Goal: Information Seeking & Learning: Learn about a topic

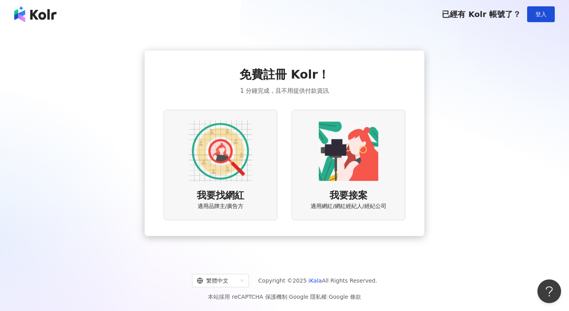
click at [219, 173] on img at bounding box center [220, 151] width 63 height 63
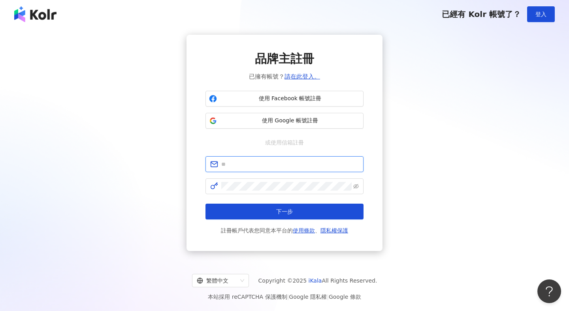
click at [278, 165] on input "text" at bounding box center [289, 164] width 137 height 9
type input "**********"
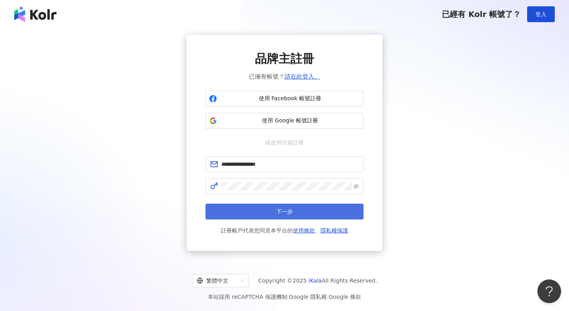
click at [299, 209] on button "下一步" at bounding box center [284, 212] width 158 height 16
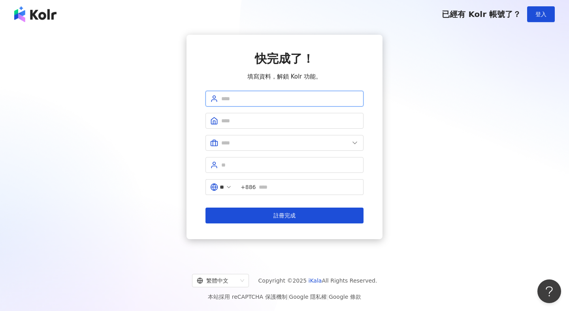
click at [274, 101] on input "text" at bounding box center [289, 98] width 137 height 9
type input "*"
type input "*******"
click at [249, 119] on input "text" at bounding box center [289, 121] width 137 height 9
type input "***"
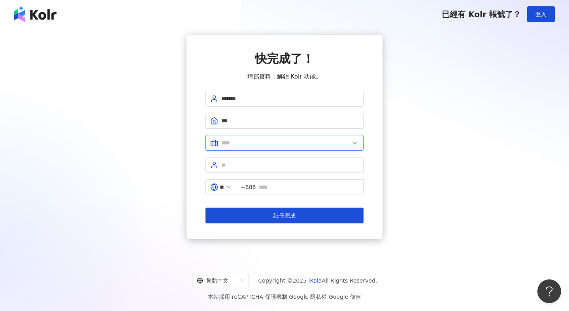
click at [246, 139] on input "text" at bounding box center [285, 143] width 128 height 9
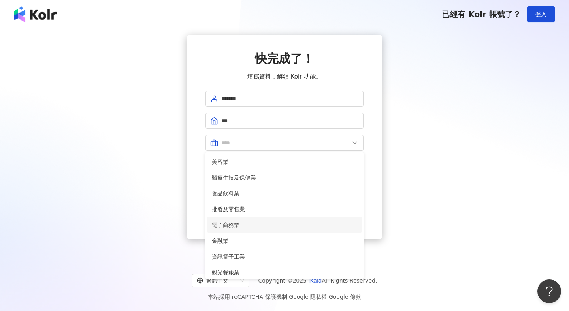
click at [233, 224] on span "電子商務業" at bounding box center [284, 225] width 145 height 9
type input "*****"
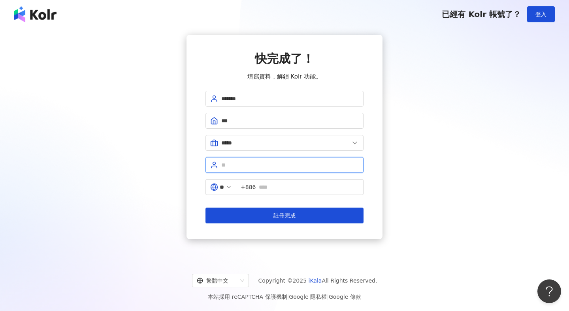
click at [250, 165] on input "text" at bounding box center [289, 165] width 137 height 9
type input "**********"
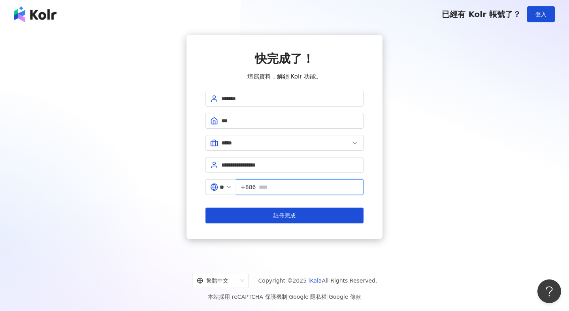
click at [282, 191] on input "text" at bounding box center [309, 187] width 100 height 9
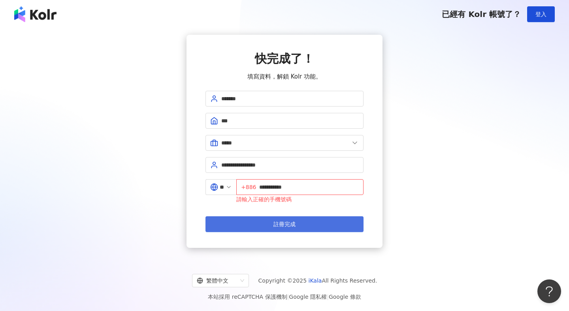
click at [287, 221] on span "註冊完成" at bounding box center [284, 224] width 22 height 6
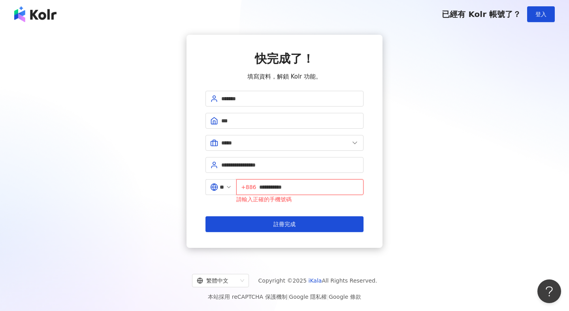
click at [313, 186] on input "**********" at bounding box center [309, 187] width 100 height 9
click at [288, 187] on input "**********" at bounding box center [309, 187] width 100 height 9
drag, startPoint x: 303, startPoint y: 190, endPoint x: 277, endPoint y: 187, distance: 26.2
click at [277, 187] on input "**********" at bounding box center [309, 187] width 100 height 9
type input "**********"
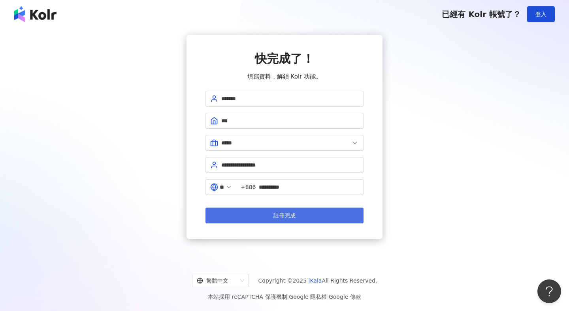
click at [275, 219] on span "註冊完成" at bounding box center [284, 216] width 22 height 6
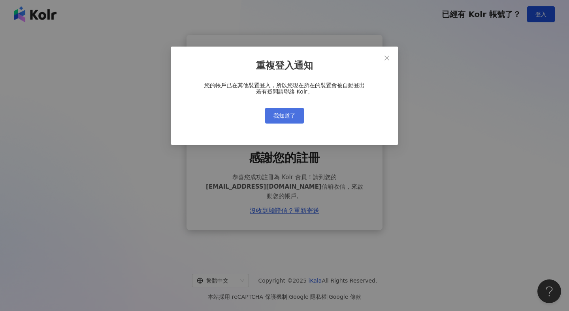
click at [280, 115] on span "我知道了" at bounding box center [284, 116] width 22 height 6
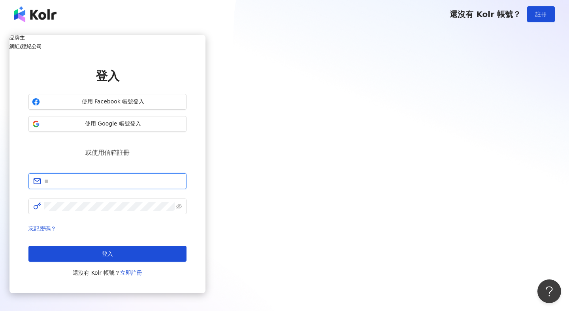
click at [182, 177] on input "text" at bounding box center [112, 181] width 137 height 9
type input "**********"
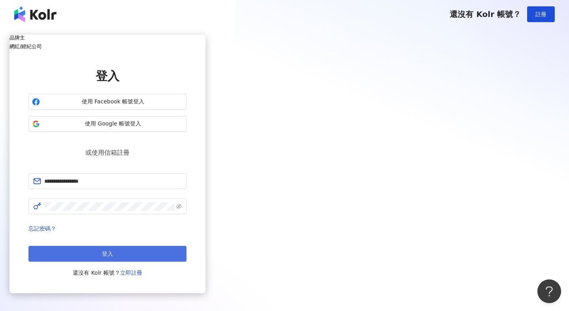
click at [113, 251] on span "登入" at bounding box center [107, 254] width 11 height 6
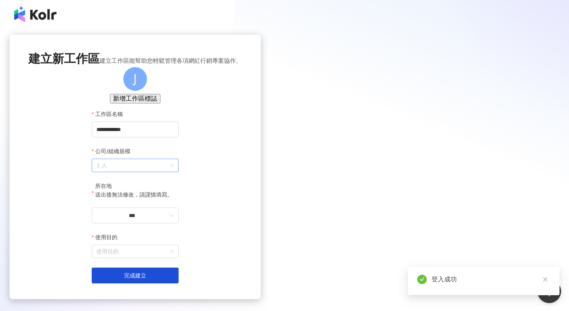
click at [174, 172] on span "1 人" at bounding box center [134, 165] width 77 height 13
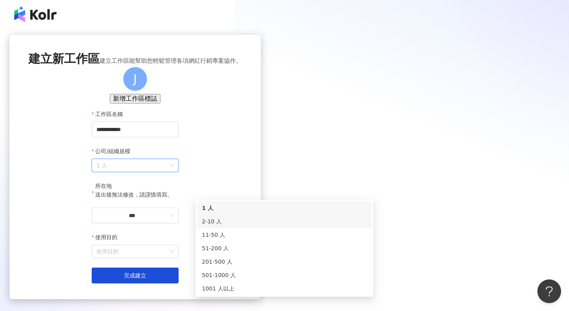
click at [180, 219] on div "**********" at bounding box center [134, 167] width 251 height 265
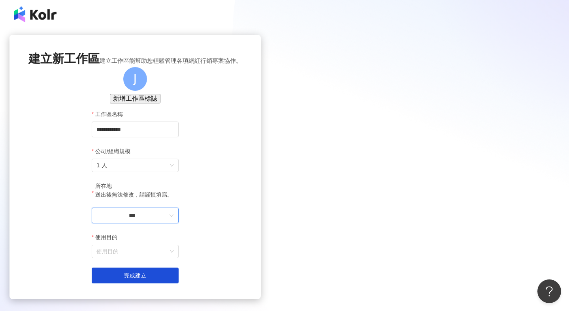
click at [167, 220] on input "***" at bounding box center [131, 215] width 71 height 9
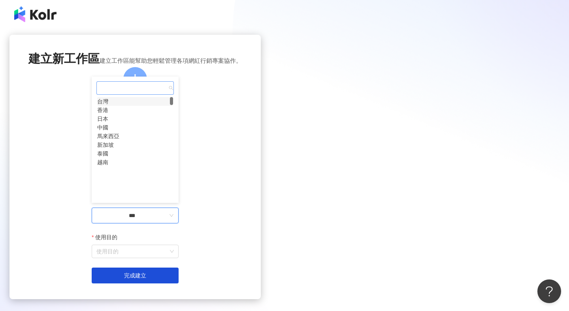
click at [108, 106] on div "台灣" at bounding box center [102, 101] width 11 height 9
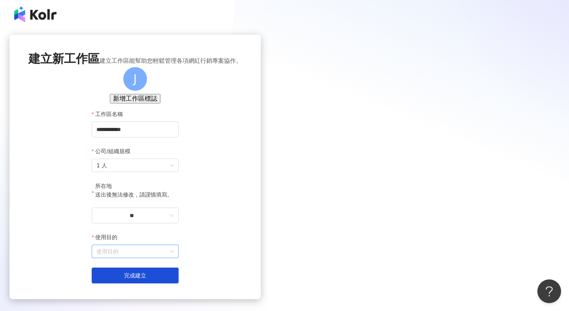
click at [174, 258] on input "使用目的" at bounding box center [134, 251] width 77 height 13
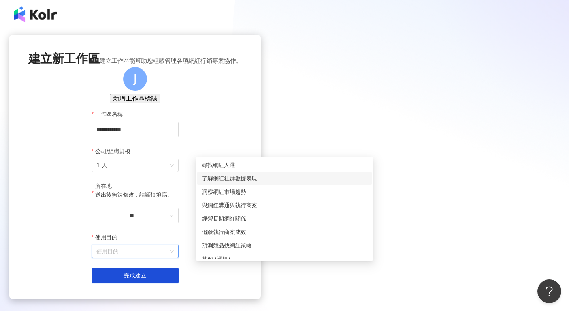
click at [247, 180] on div "了解網紅社群數據表現" at bounding box center [284, 178] width 165 height 9
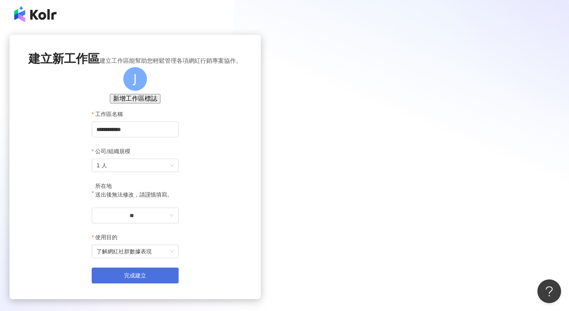
click at [179, 284] on button "完成建立" at bounding box center [135, 276] width 87 height 16
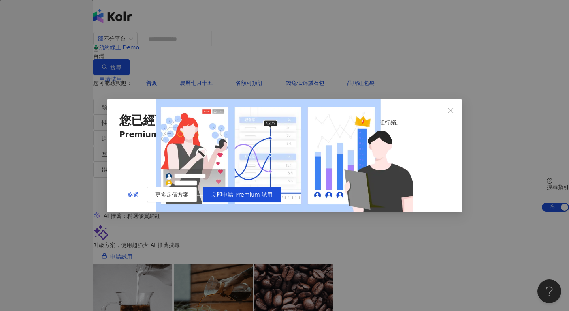
click at [384, 203] on div "略過 更多定價方案 立即申請 Premium 試用" at bounding box center [284, 195] width 330 height 16
click at [273, 198] on span "立即申請 Premium 試用" at bounding box center [241, 195] width 61 height 6
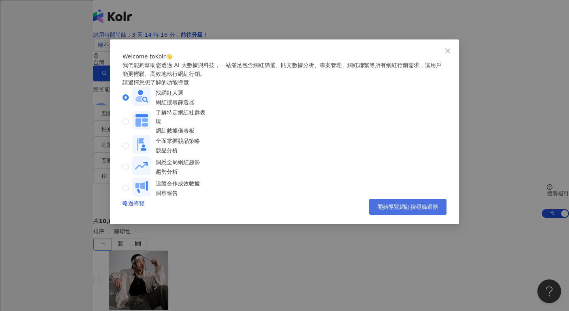
click at [397, 210] on span "開始導覽網紅搜尋篩選器" at bounding box center [407, 207] width 61 height 6
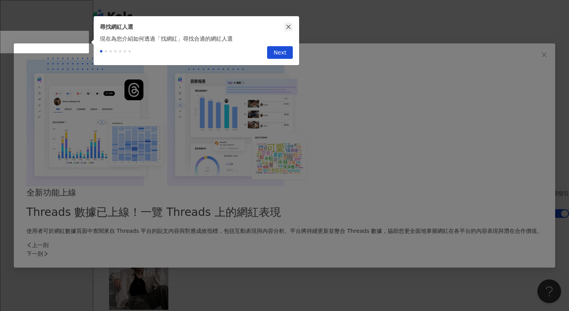
click at [289, 24] on icon "close" at bounding box center [289, 27] width 6 height 6
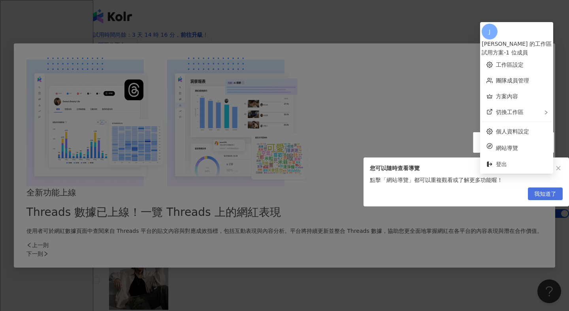
click at [545, 198] on span "我知道了" at bounding box center [545, 194] width 22 height 13
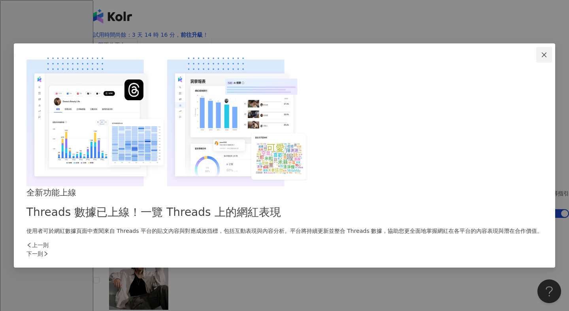
click at [541, 58] on icon "close" at bounding box center [544, 55] width 6 height 6
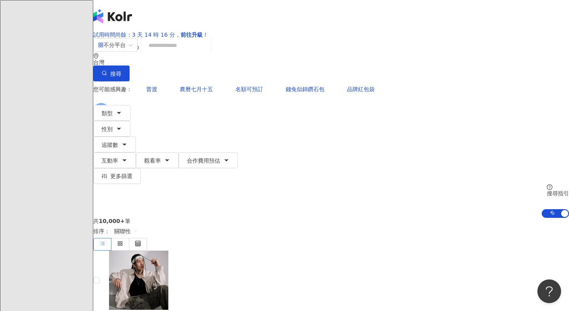
click at [208, 53] on input "search" at bounding box center [176, 45] width 64 height 15
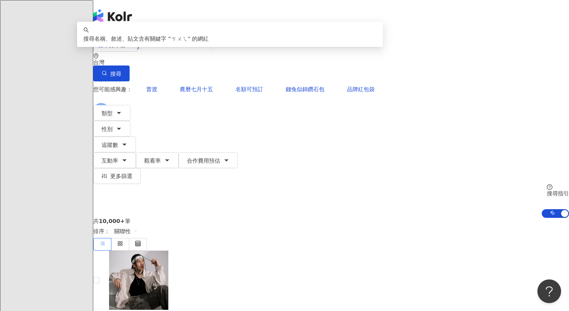
type input "*"
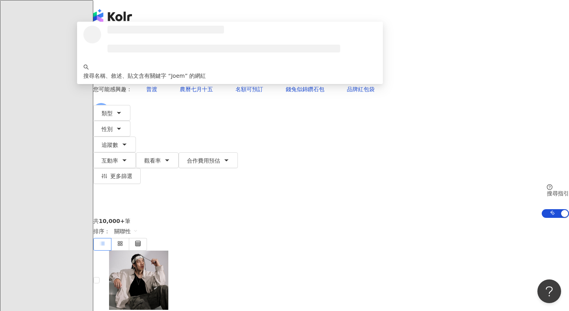
type input "******"
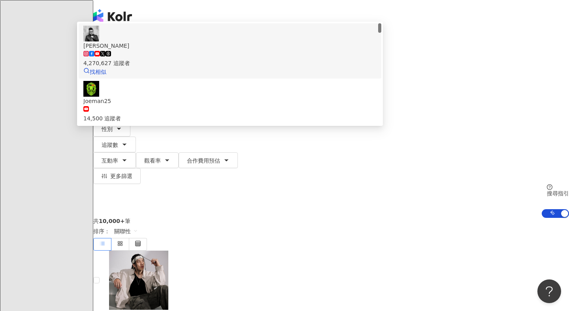
click at [270, 50] on span "[PERSON_NAME]" at bounding box center [229, 45] width 293 height 9
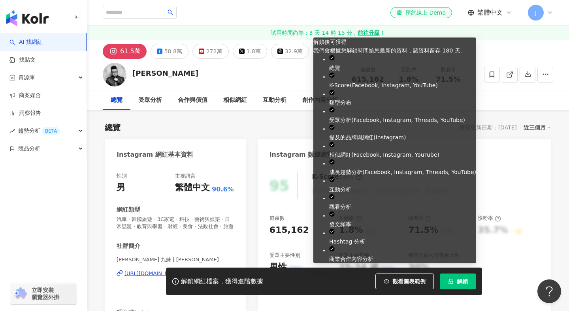
click at [461, 282] on span "解鎖" at bounding box center [462, 281] width 11 height 6
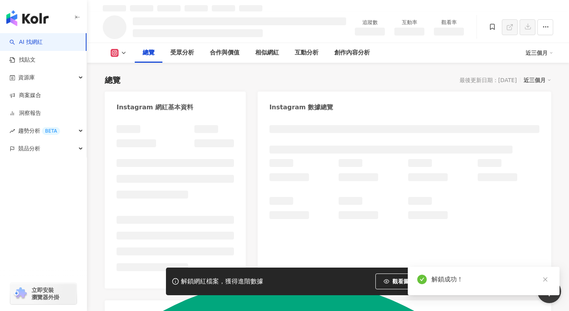
scroll to position [58, 0]
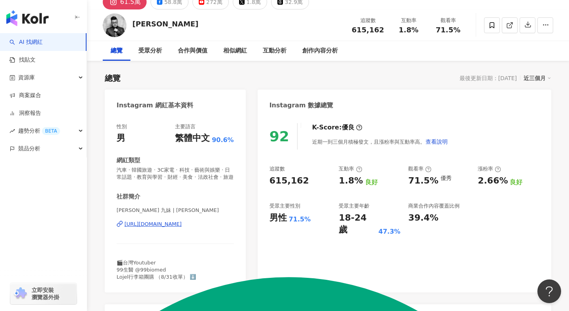
scroll to position [34, 0]
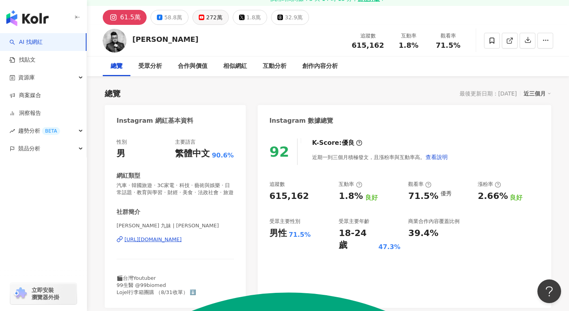
click at [209, 22] on div "272萬" at bounding box center [214, 17] width 16 height 11
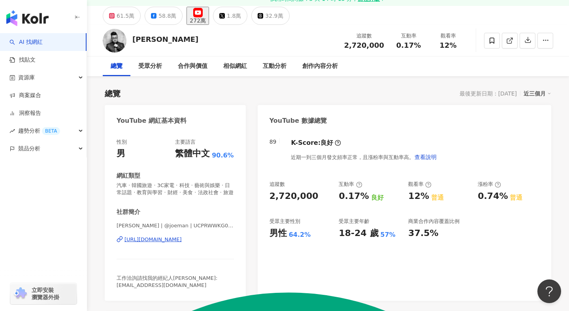
click at [206, 21] on div "272萬" at bounding box center [198, 20] width 16 height 6
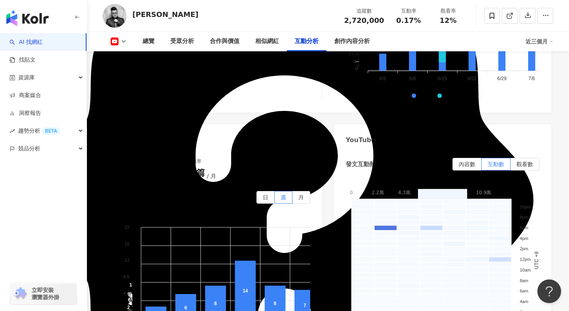
scroll to position [1751, 0]
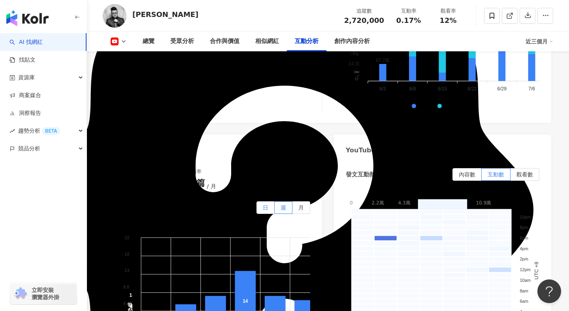
click at [264, 205] on span "日" at bounding box center [266, 208] width 6 height 6
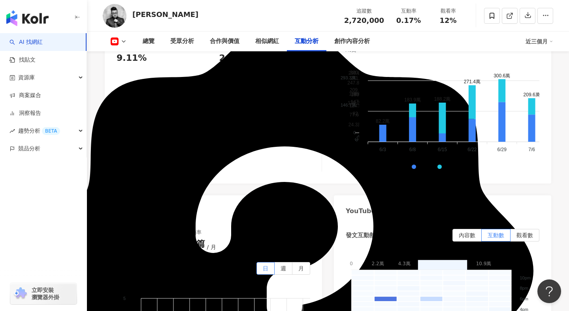
scroll to position [1685, 0]
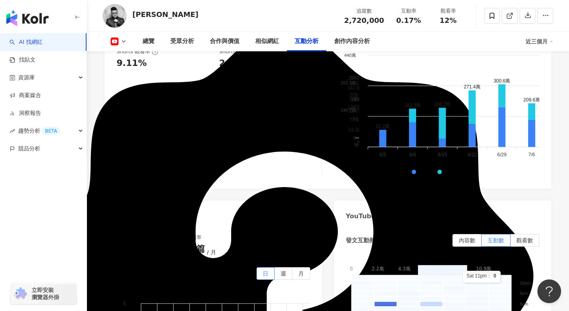
click at [543, 43] on div "近三個月" at bounding box center [539, 41] width 28 height 13
click at [495, 125] on div "YouTube 互動分析 互動率 0.17% 良好 按讚評論比 5.98:100 良好 平均互動數 4,670 平均按讚數 4,406 平均留言數 263 互…" at bounding box center [328, 103] width 446 height 667
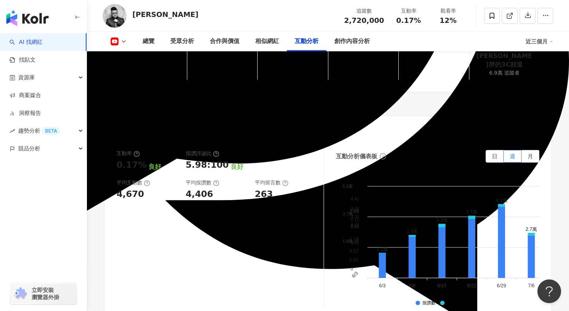
scroll to position [1302, 0]
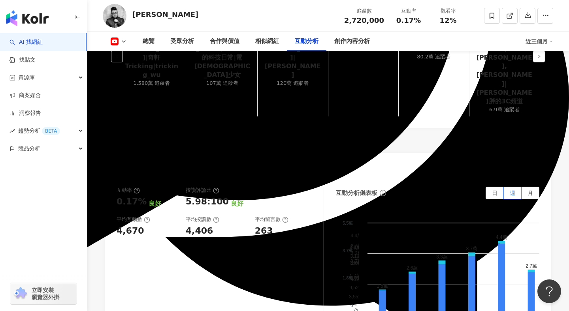
click at [540, 39] on div "近三個月" at bounding box center [539, 41] width 28 height 13
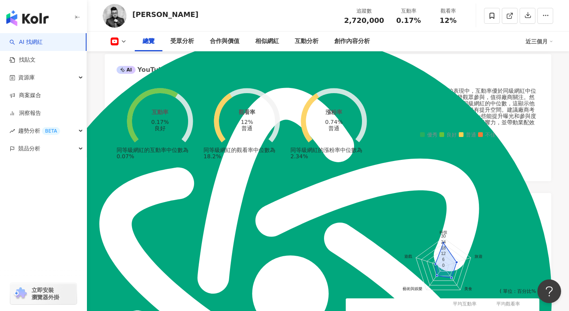
scroll to position [0, 0]
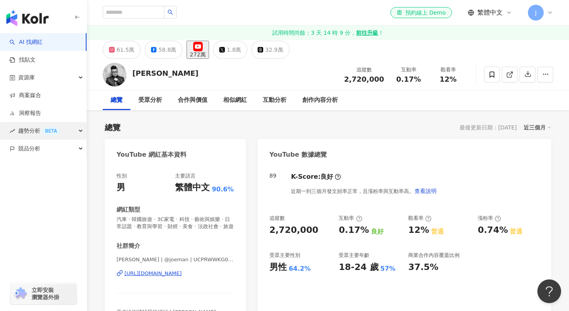
click at [27, 132] on span "趨勢分析 BETA" at bounding box center [39, 131] width 42 height 18
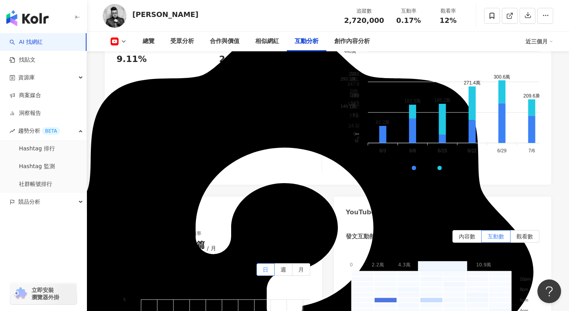
scroll to position [1684, 0]
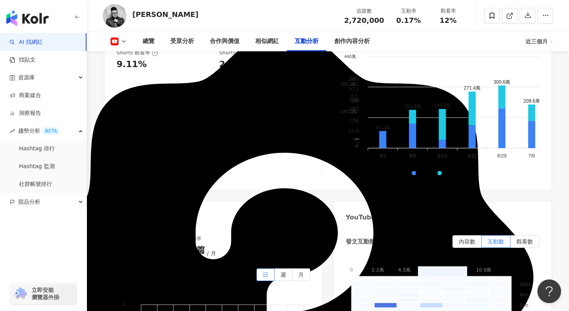
click at [540, 44] on div "近三個月" at bounding box center [539, 41] width 28 height 13
click at [534, 76] on link "近六個月" at bounding box center [543, 74] width 22 height 6
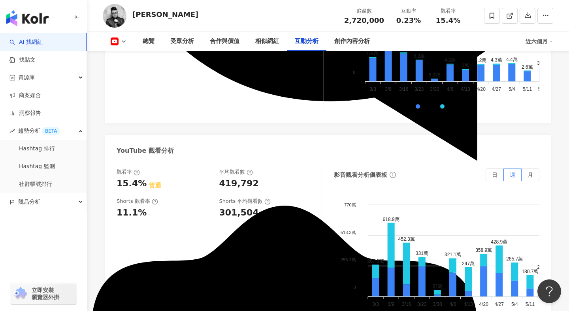
scroll to position [1502, 0]
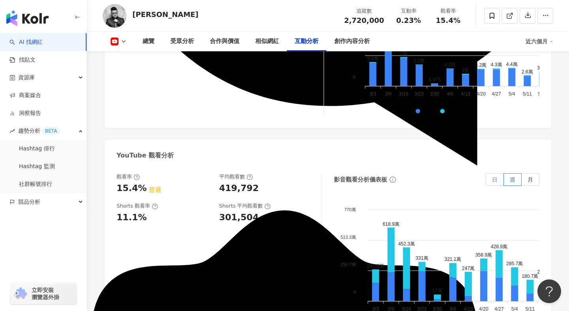
click at [497, 173] on label "日" at bounding box center [494, 179] width 18 height 13
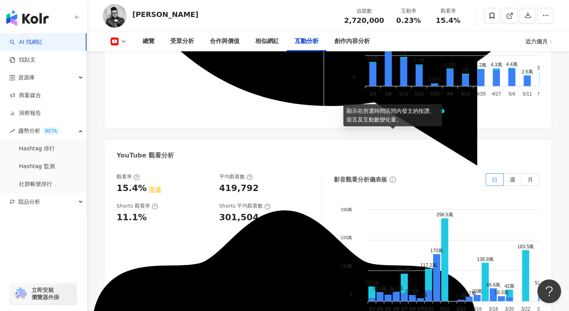
click at [394, 177] on icon "info-circle" at bounding box center [392, 180] width 6 height 6
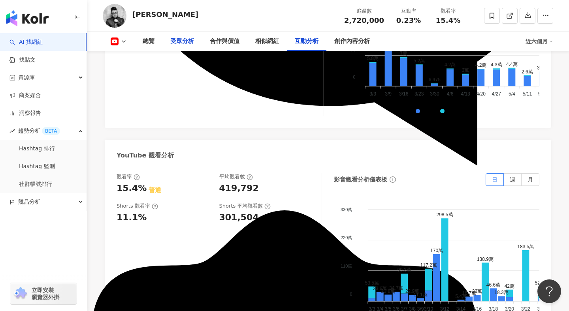
click at [183, 39] on div "受眾分析" at bounding box center [182, 41] width 24 height 9
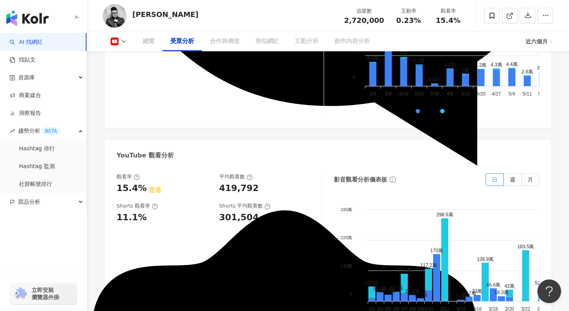
scroll to position [685, 0]
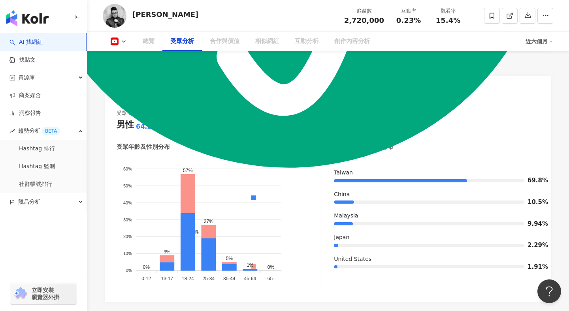
click at [225, 45] on div "合作與價值" at bounding box center [225, 41] width 30 height 9
click at [231, 42] on div "合作與價值" at bounding box center [225, 41] width 30 height 9
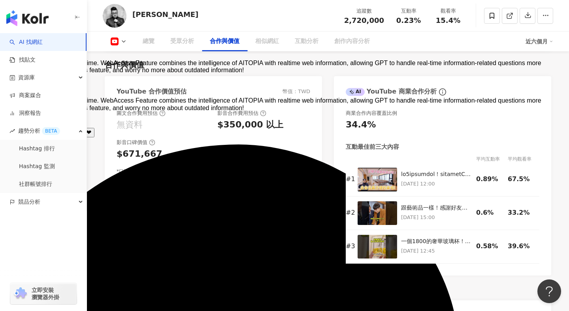
click at [223, 42] on div "合作與價值" at bounding box center [225, 41] width 30 height 9
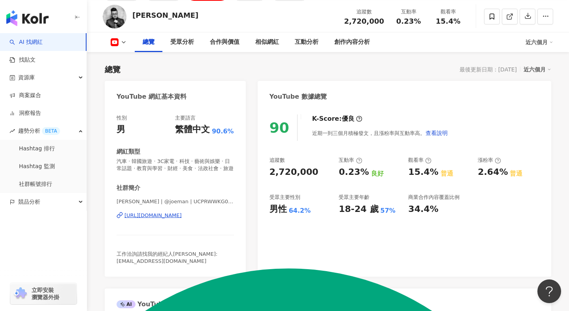
scroll to position [0, 0]
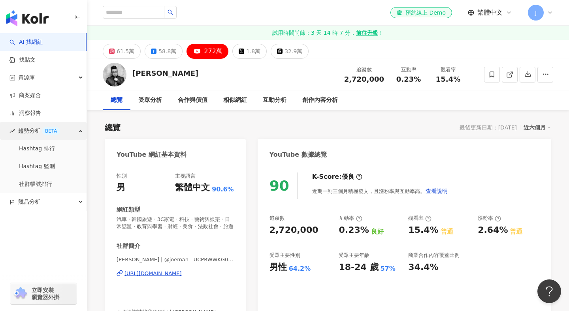
click at [27, 131] on span "趨勢分析 BETA" at bounding box center [39, 131] width 42 height 18
